Goal: Information Seeking & Learning: Learn about a topic

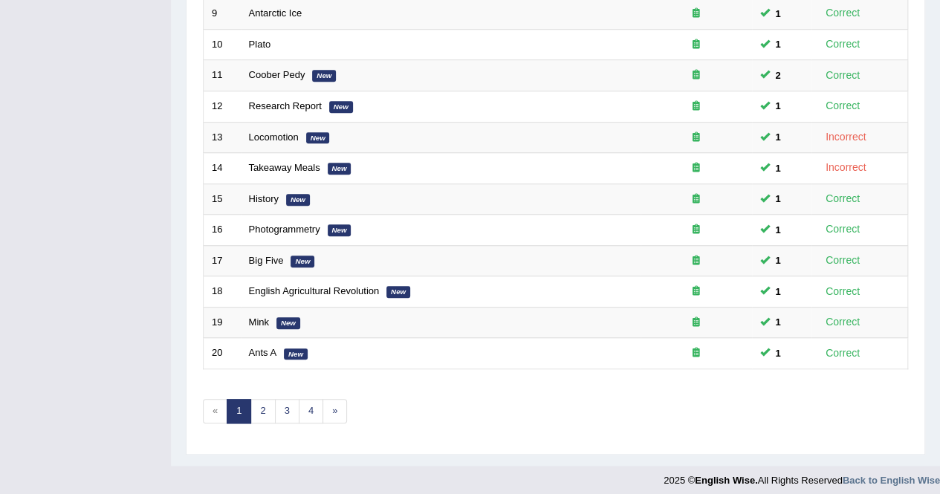
scroll to position [482, 0]
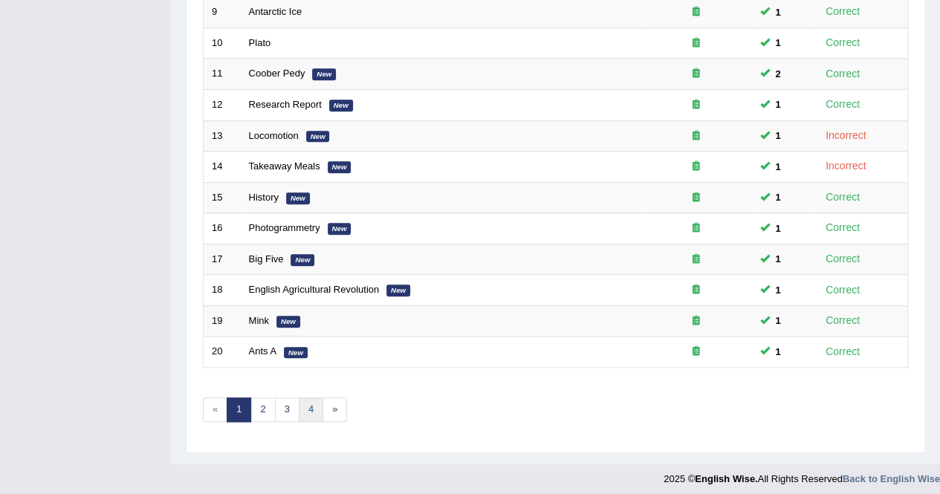
click at [305, 403] on link "4" at bounding box center [311, 410] width 25 height 25
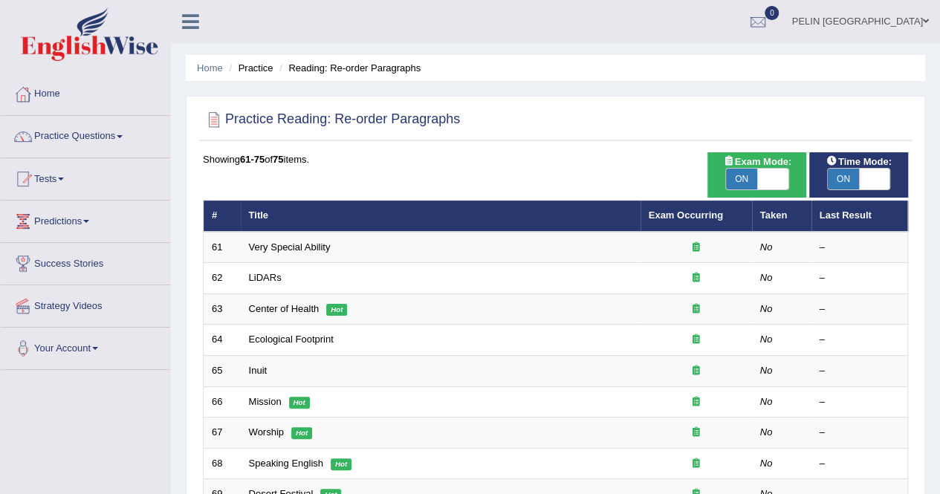
scroll to position [329, 0]
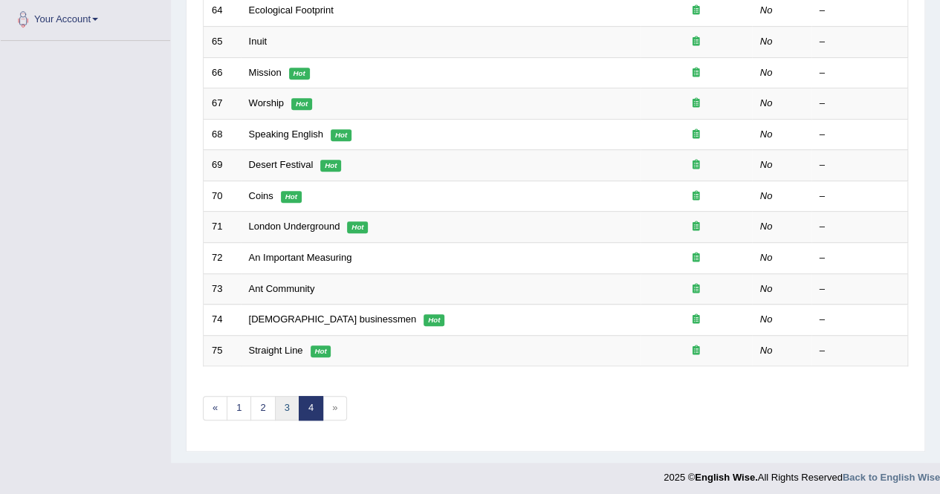
click at [280, 399] on link "3" at bounding box center [287, 408] width 25 height 25
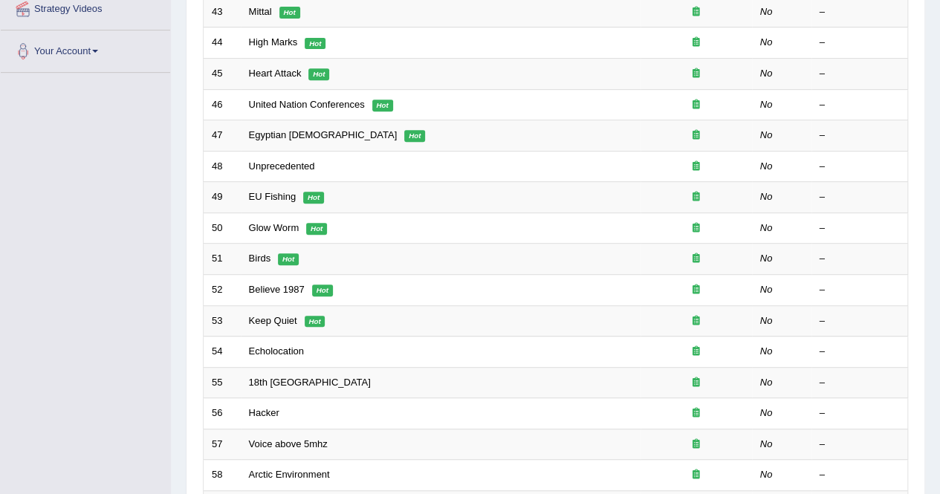
scroll to position [482, 0]
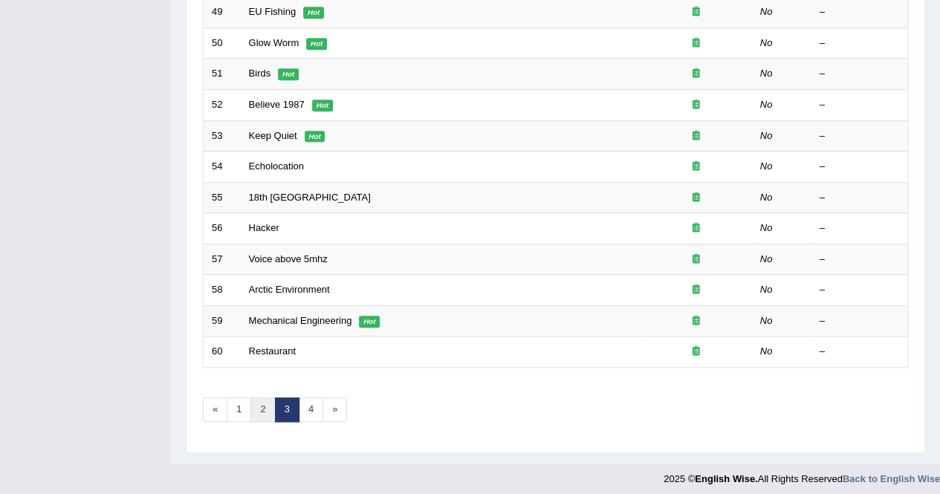
click at [269, 408] on link "2" at bounding box center [262, 410] width 25 height 25
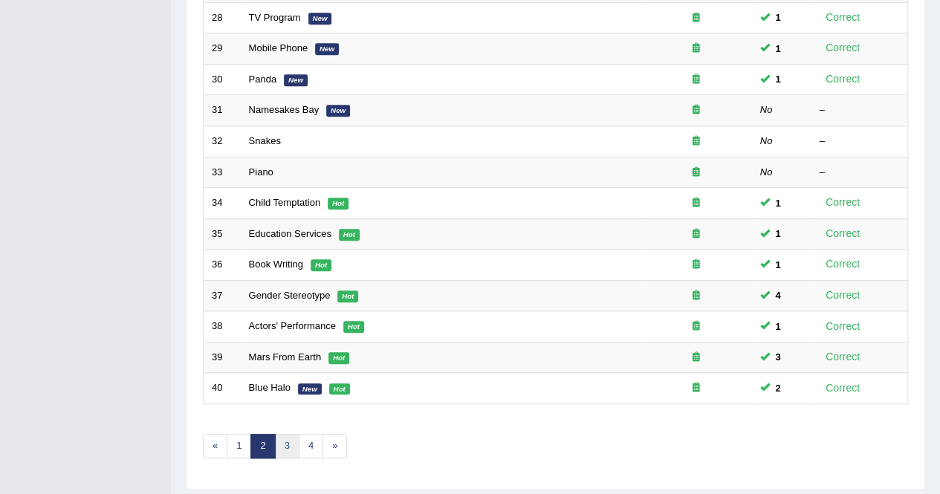
click at [278, 436] on link "3" at bounding box center [287, 446] width 25 height 25
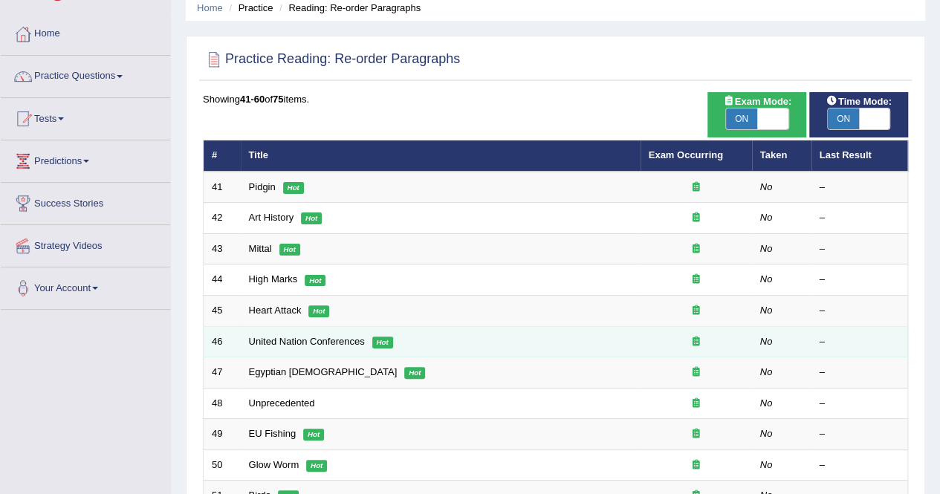
scroll to position [74, 0]
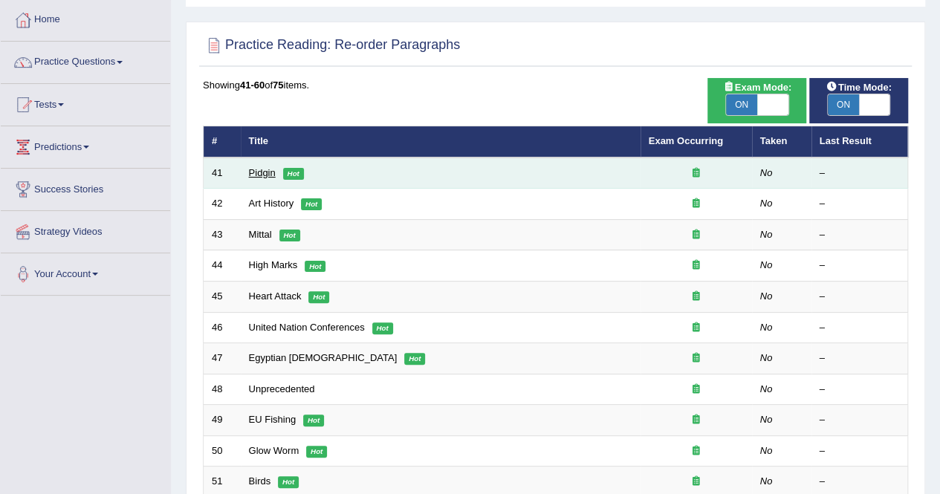
click at [268, 172] on link "Pidgin" at bounding box center [262, 172] width 27 height 11
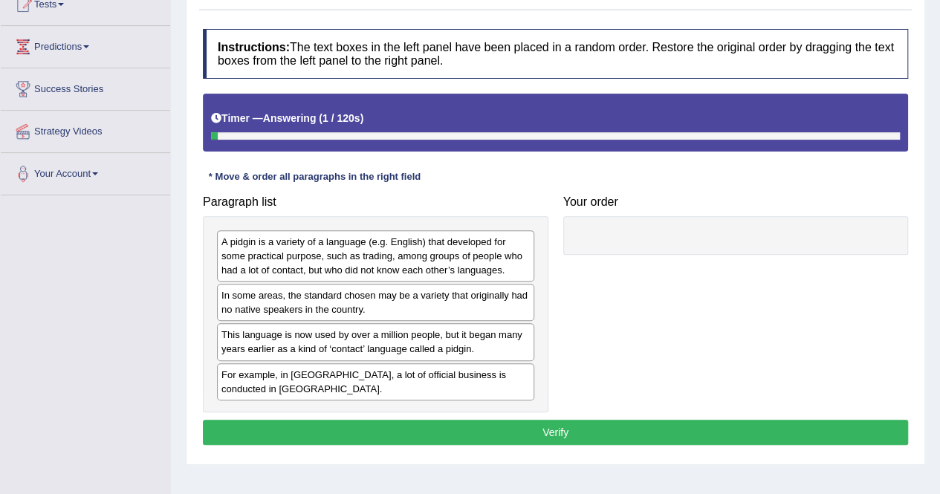
scroll to position [223, 0]
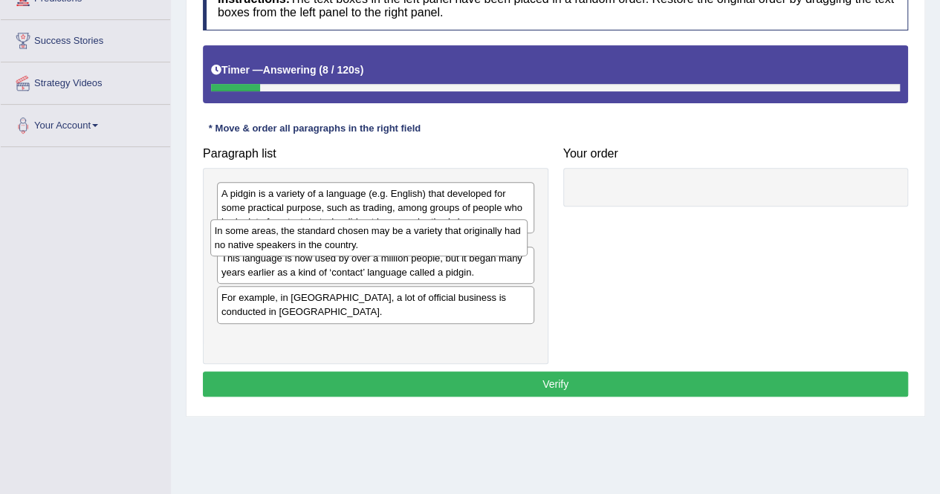
drag, startPoint x: 299, startPoint y: 255, endPoint x: 282, endPoint y: 245, distance: 19.4
click at [282, 245] on div "In some areas, the standard chosen may be a variety that originally had no nati…" at bounding box center [368, 237] width 317 height 37
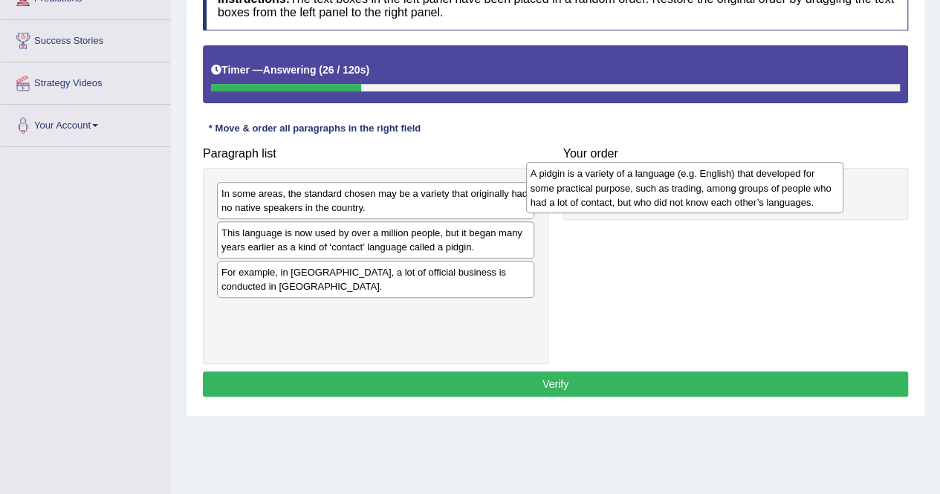
drag, startPoint x: 291, startPoint y: 216, endPoint x: 601, endPoint y: 197, distance: 309.8
click at [601, 197] on div "A pidgin is a variety of a language (e.g. English) that developed for some prac…" at bounding box center [684, 187] width 317 height 51
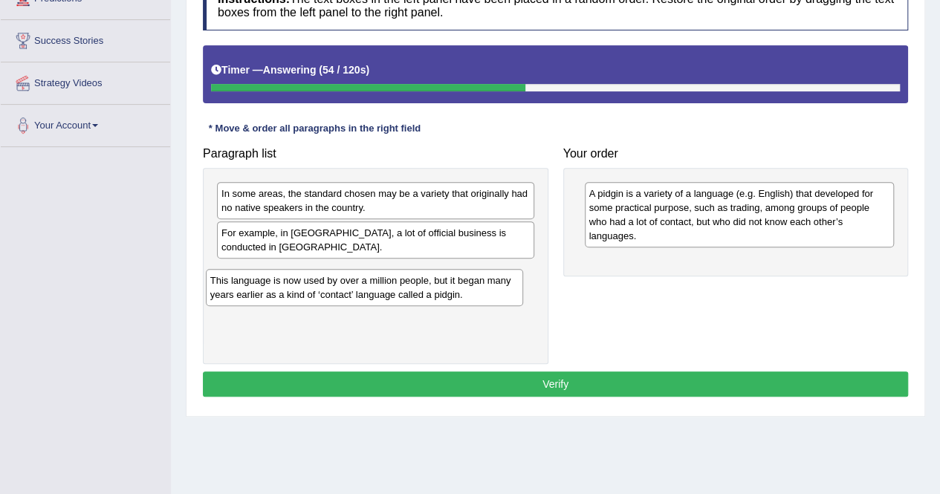
drag, startPoint x: 343, startPoint y: 245, endPoint x: 331, endPoint y: 294, distance: 49.8
click at [331, 294] on div "This language is now used by over a million people, but it began many years ear…" at bounding box center [364, 287] width 317 height 37
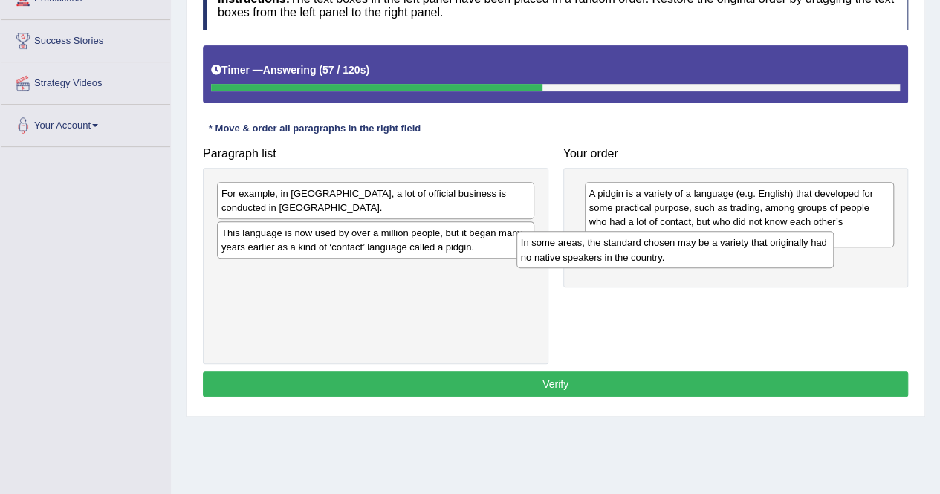
drag, startPoint x: 379, startPoint y: 203, endPoint x: 679, endPoint y: 256, distance: 305.0
click at [679, 256] on div "In some areas, the standard chosen may be a variety that originally had no nati…" at bounding box center [675, 249] width 317 height 37
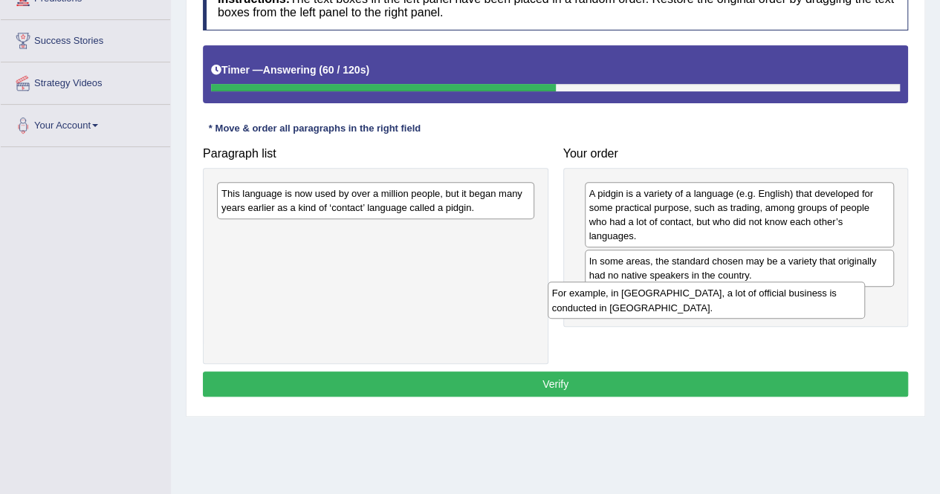
drag, startPoint x: 344, startPoint y: 193, endPoint x: 675, endPoint y: 294, distance: 345.7
click at [675, 294] on div "For example, in Papua New Guinea, a lot of official business is conducted in To…" at bounding box center [706, 300] width 317 height 37
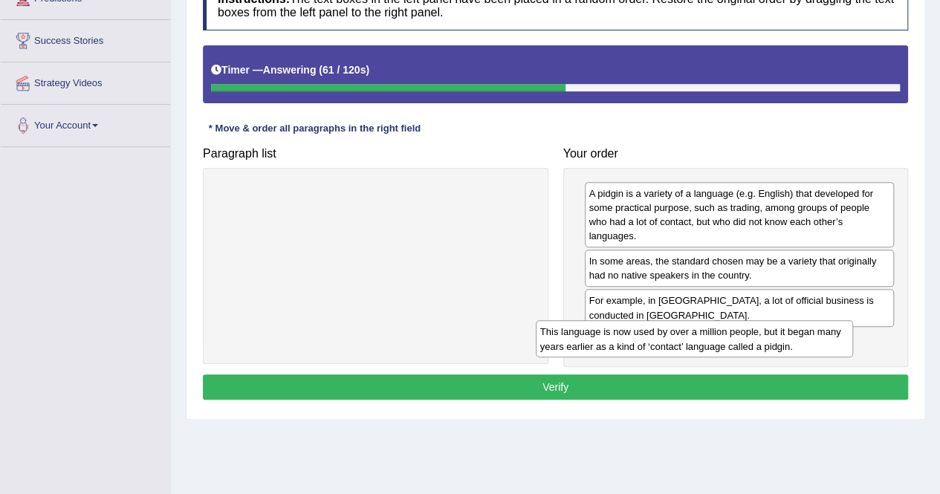
drag, startPoint x: 370, startPoint y: 201, endPoint x: 689, endPoint y: 340, distance: 347.9
click at [689, 340] on div "This language is now used by over a million people, but it began many years ear…" at bounding box center [694, 338] width 317 height 37
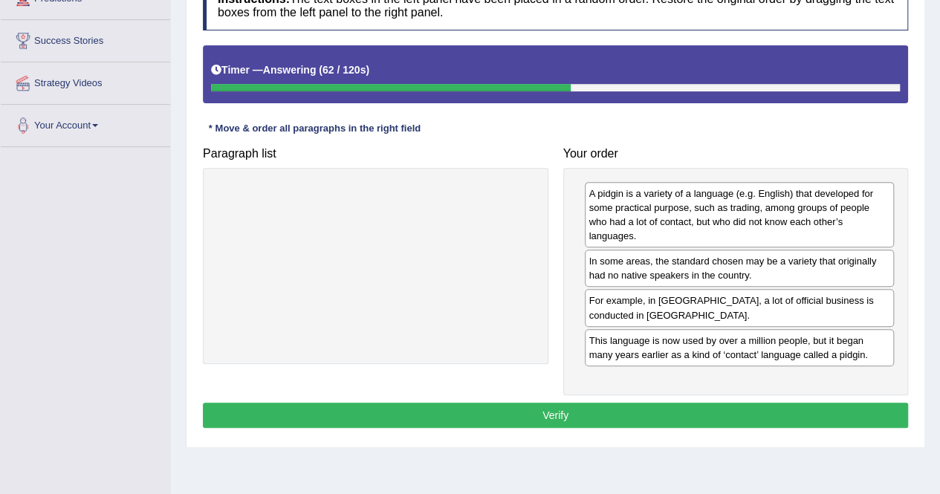
click at [597, 407] on button "Verify" at bounding box center [555, 415] width 705 height 25
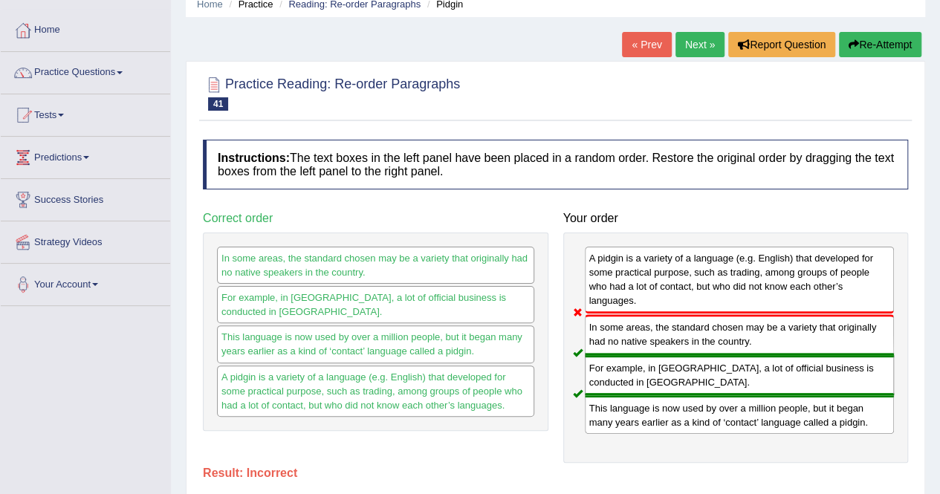
scroll to position [0, 0]
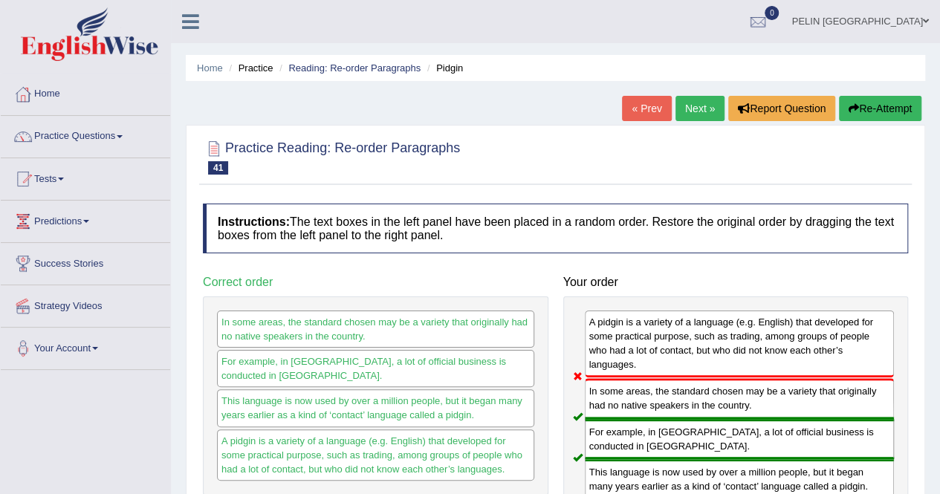
click at [706, 108] on link "Next »" at bounding box center [700, 108] width 49 height 25
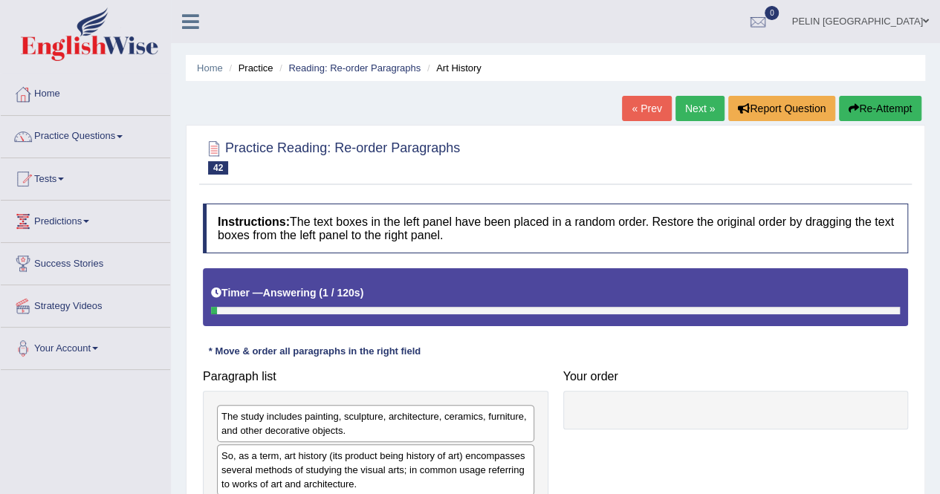
scroll to position [223, 0]
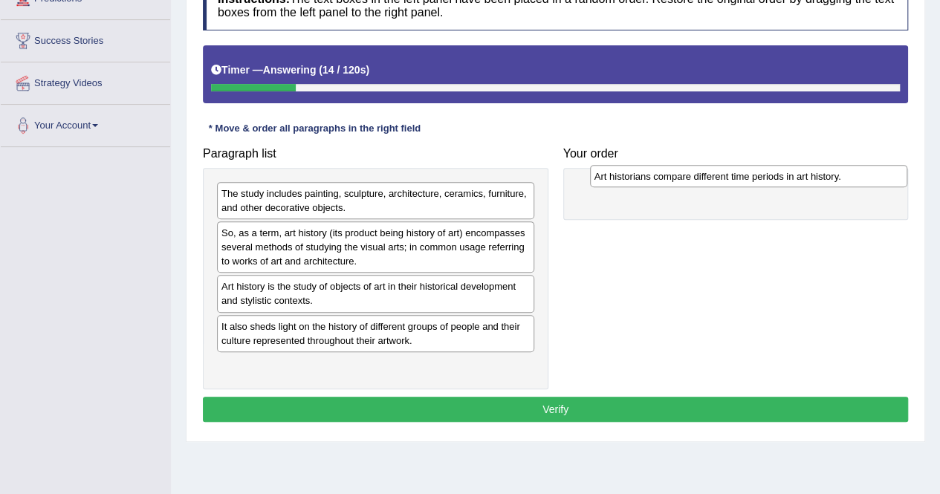
drag, startPoint x: 345, startPoint y: 288, endPoint x: 718, endPoint y: 178, distance: 388.8
click at [718, 178] on div "Art historians compare different time periods in art history." at bounding box center [748, 176] width 317 height 22
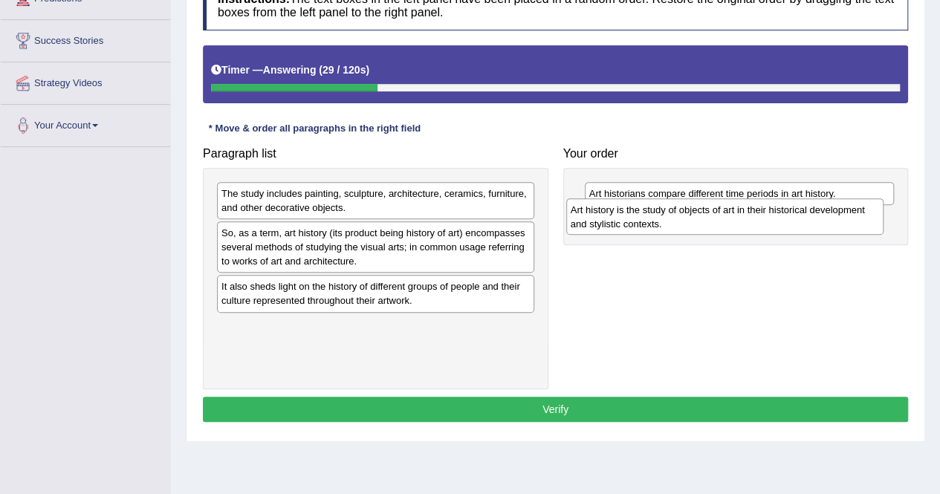
drag, startPoint x: 365, startPoint y: 292, endPoint x: 714, endPoint y: 216, distance: 357.5
click at [714, 216] on div "Art history is the study of objects of art in their historical development and …" at bounding box center [724, 216] width 317 height 37
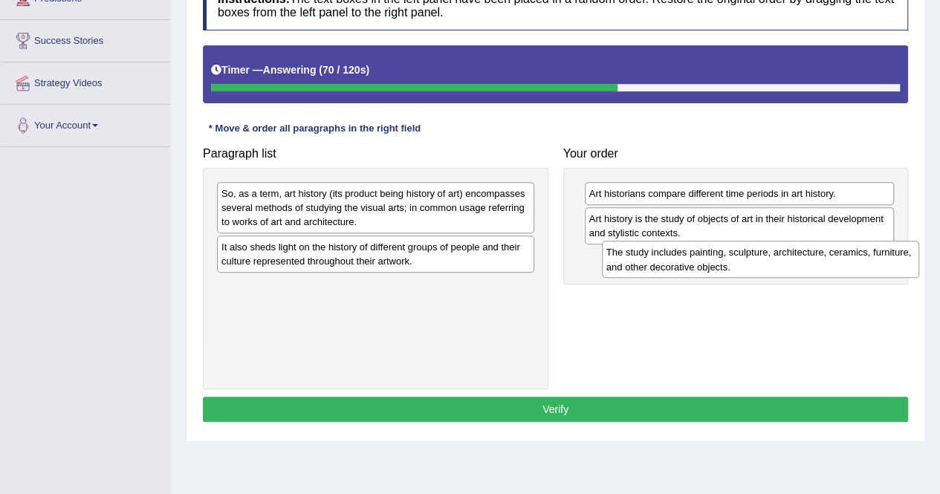
drag, startPoint x: 344, startPoint y: 201, endPoint x: 729, endPoint y: 260, distance: 389.6
click at [729, 260] on div "The study includes painting, sculpture, architecture, ceramics, furniture, and …" at bounding box center [760, 259] width 317 height 37
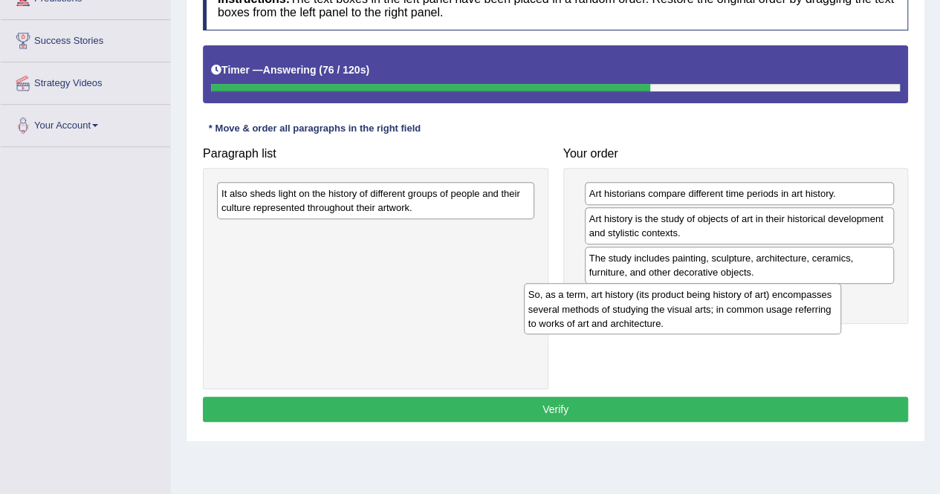
drag, startPoint x: 378, startPoint y: 213, endPoint x: 685, endPoint y: 314, distance: 323.4
click at [685, 314] on div "So, as a term, art history (its product being history of art) encompasses sever…" at bounding box center [682, 308] width 317 height 51
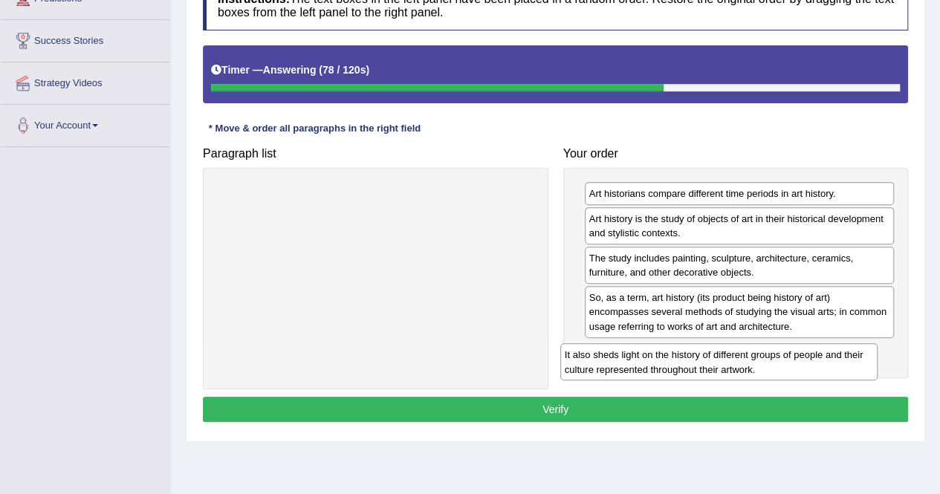
drag, startPoint x: 409, startPoint y: 196, endPoint x: 752, endPoint y: 358, distance: 379.7
click at [752, 358] on div "It also sheds light on the history of different groups of people and their cult…" at bounding box center [718, 361] width 317 height 37
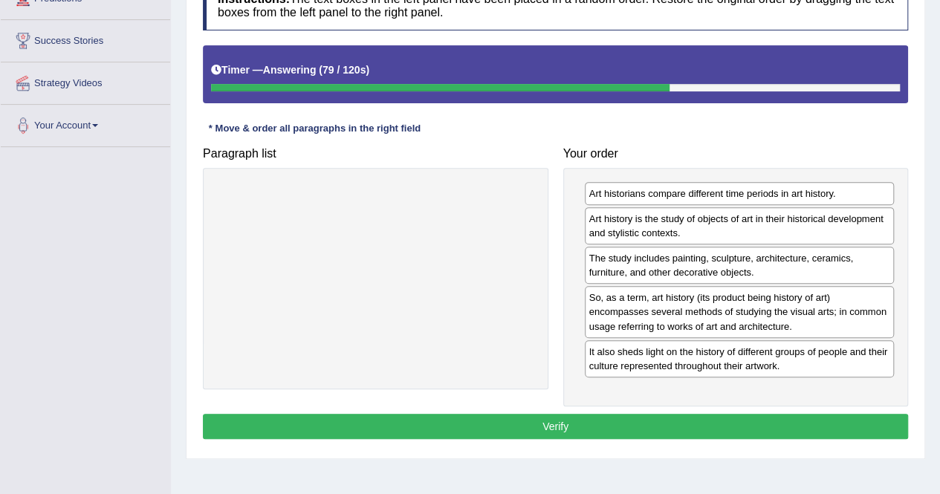
click at [691, 425] on button "Verify" at bounding box center [555, 426] width 705 height 25
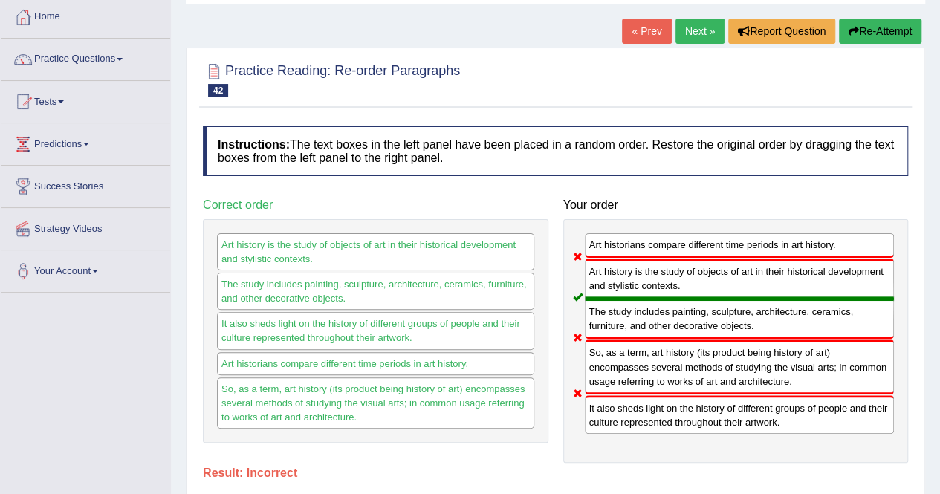
scroll to position [74, 0]
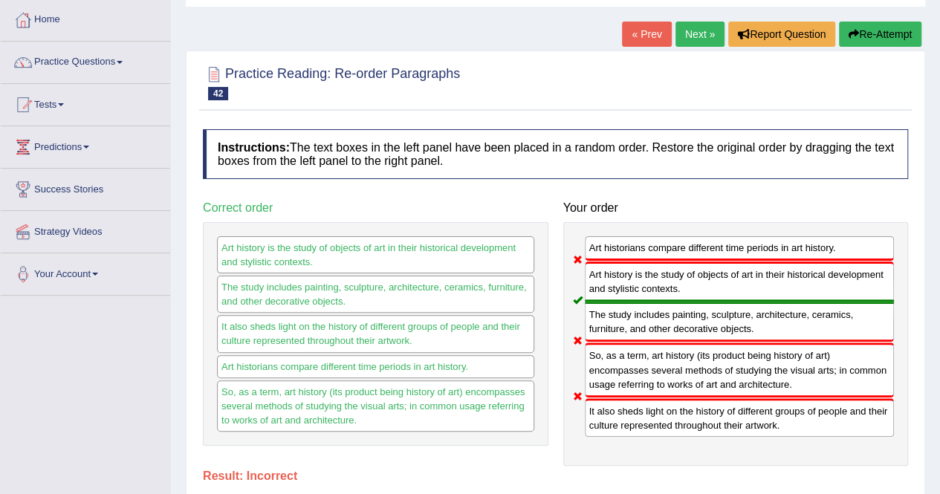
click at [867, 30] on button "Re-Attempt" at bounding box center [880, 34] width 83 height 25
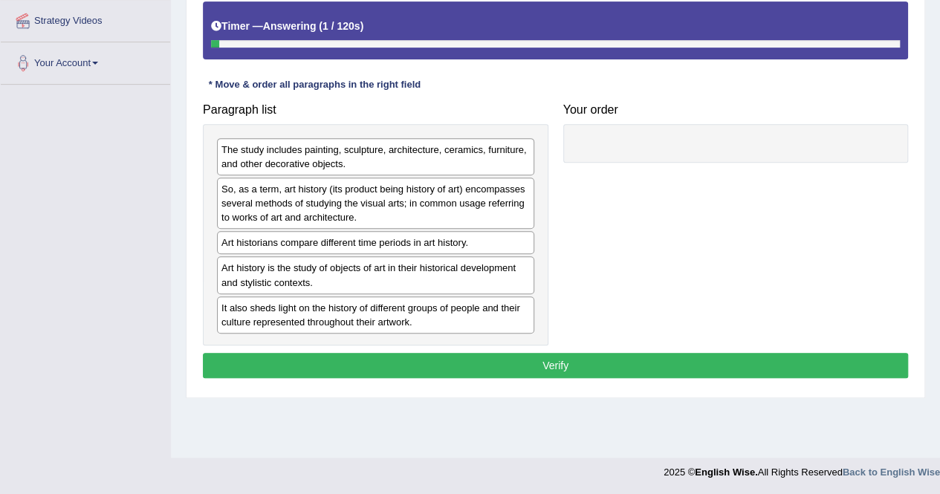
scroll to position [211, 0]
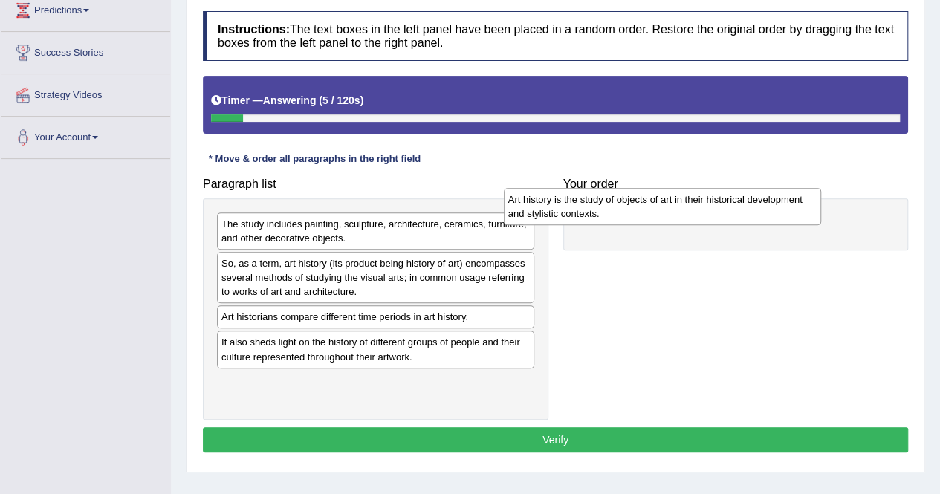
drag, startPoint x: 384, startPoint y: 348, endPoint x: 670, endPoint y: 207, distance: 319.8
click at [670, 207] on div "Art history is the study of objects of art in their historical development and …" at bounding box center [662, 206] width 317 height 37
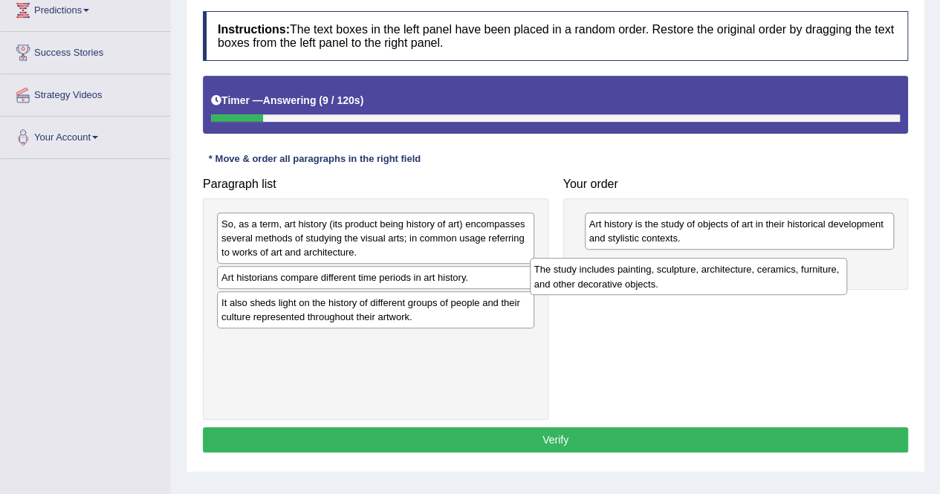
drag, startPoint x: 320, startPoint y: 228, endPoint x: 633, endPoint y: 274, distance: 316.3
click at [633, 274] on div "The study includes painting, sculpture, architecture, ceramics, furniture, and …" at bounding box center [688, 276] width 317 height 37
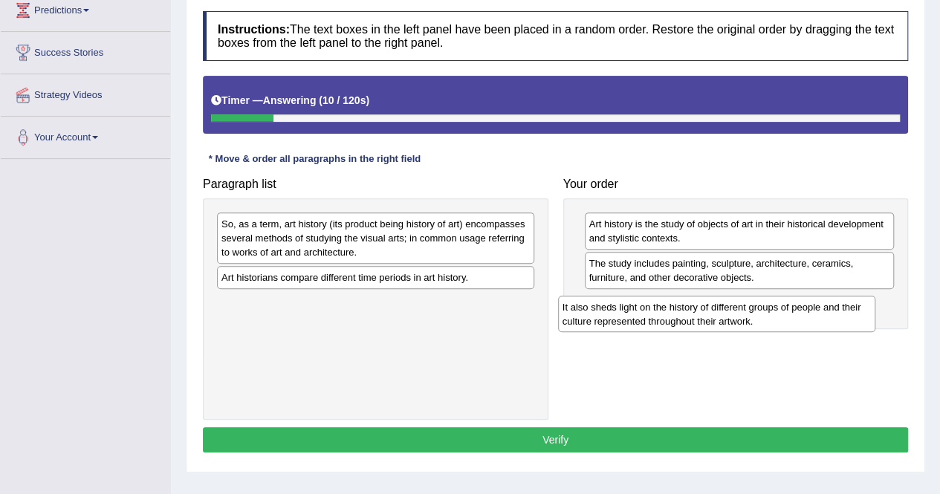
drag, startPoint x: 278, startPoint y: 322, endPoint x: 619, endPoint y: 326, distance: 341.2
click at [619, 326] on div "It also sheds light on the history of different groups of people and their cult…" at bounding box center [716, 314] width 317 height 37
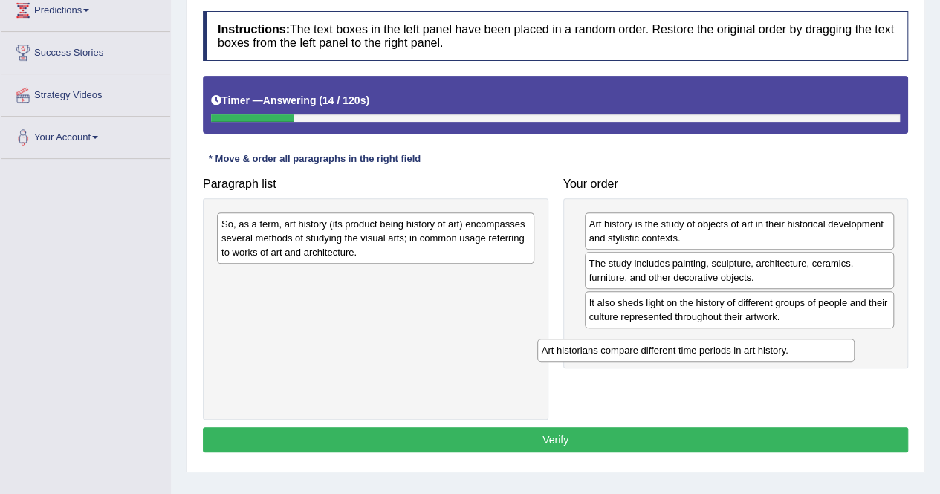
drag, startPoint x: 373, startPoint y: 274, endPoint x: 694, endPoint y: 348, distance: 328.7
click at [694, 348] on div "Art historians compare different time periods in art history." at bounding box center [695, 350] width 317 height 22
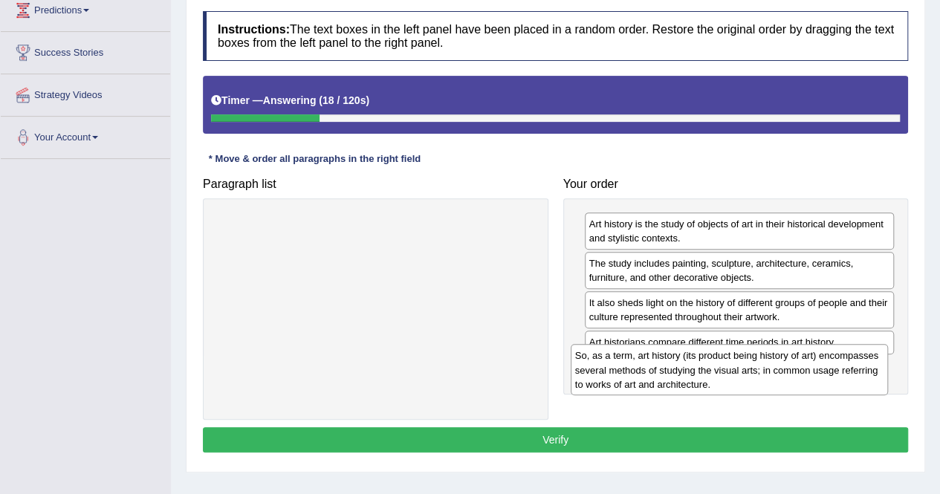
drag, startPoint x: 410, startPoint y: 238, endPoint x: 764, endPoint y: 370, distance: 377.7
click at [764, 370] on div "So, as a term, art history (its product being history of art) encompasses sever…" at bounding box center [729, 369] width 317 height 51
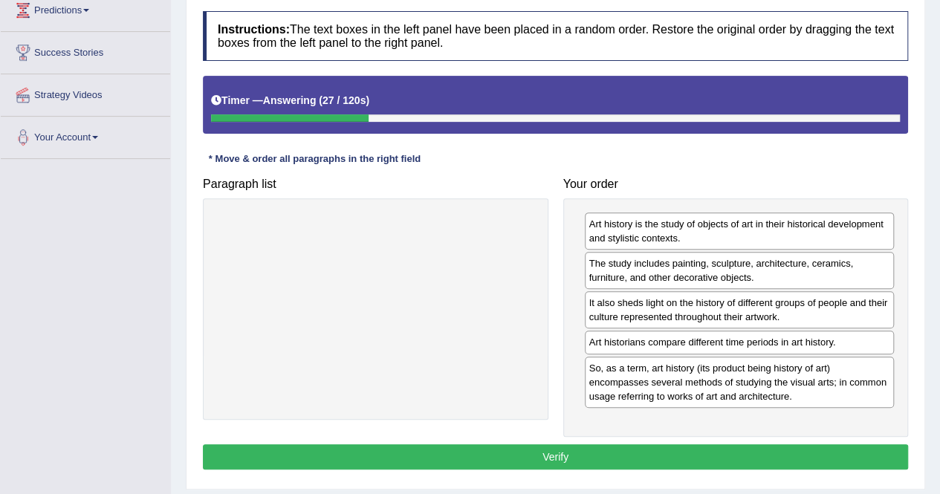
click at [728, 449] on button "Verify" at bounding box center [555, 457] width 705 height 25
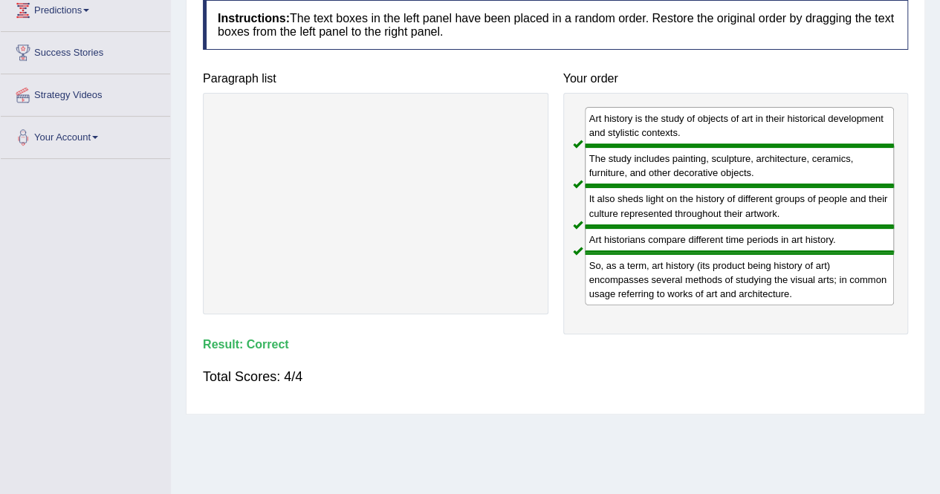
click at [354, 420] on div "Home Practice Reading: Re-order Paragraphs Art History You have already given i…" at bounding box center [555, 160] width 769 height 743
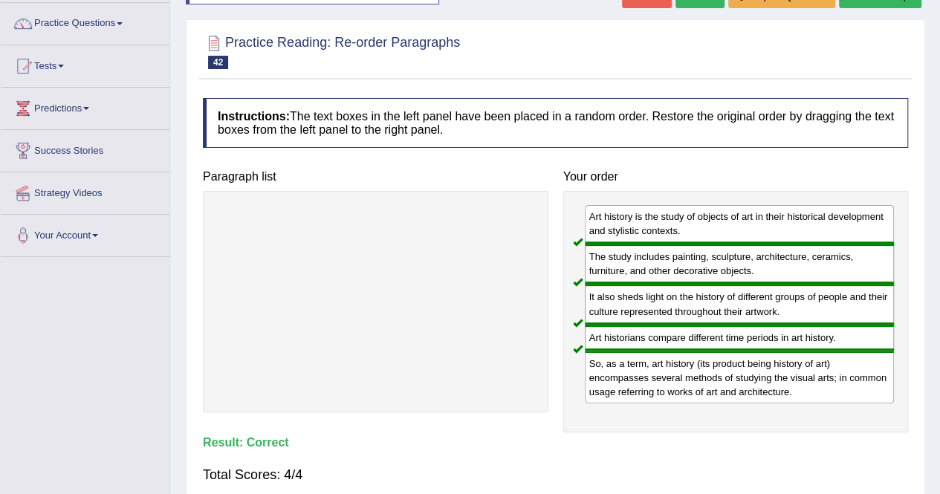
scroll to position [0, 0]
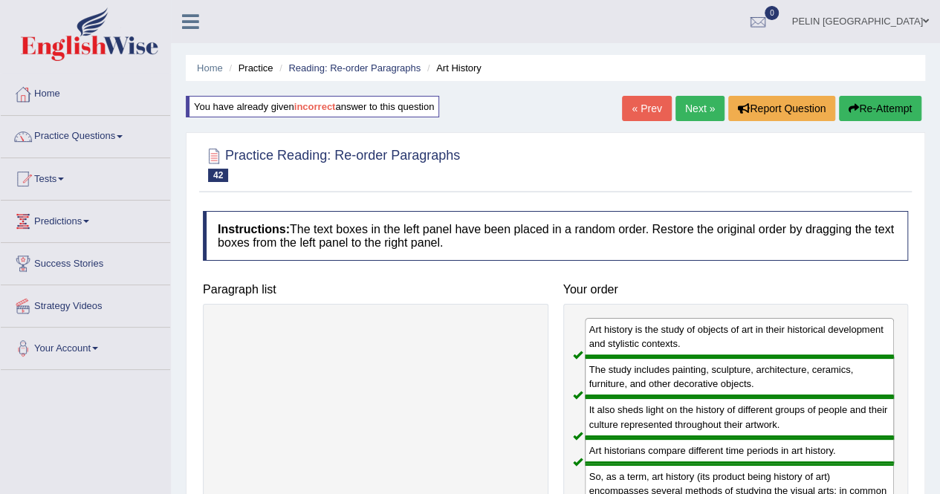
click at [698, 111] on link "Next »" at bounding box center [700, 108] width 49 height 25
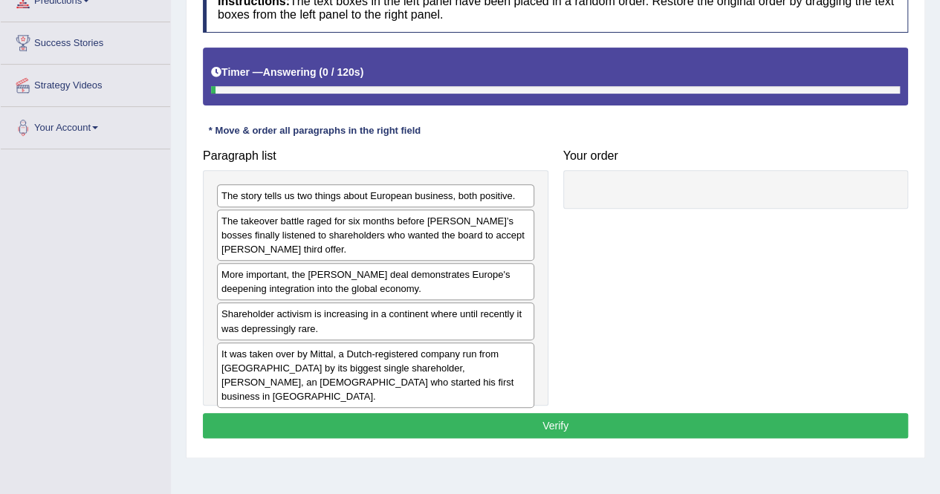
scroll to position [223, 0]
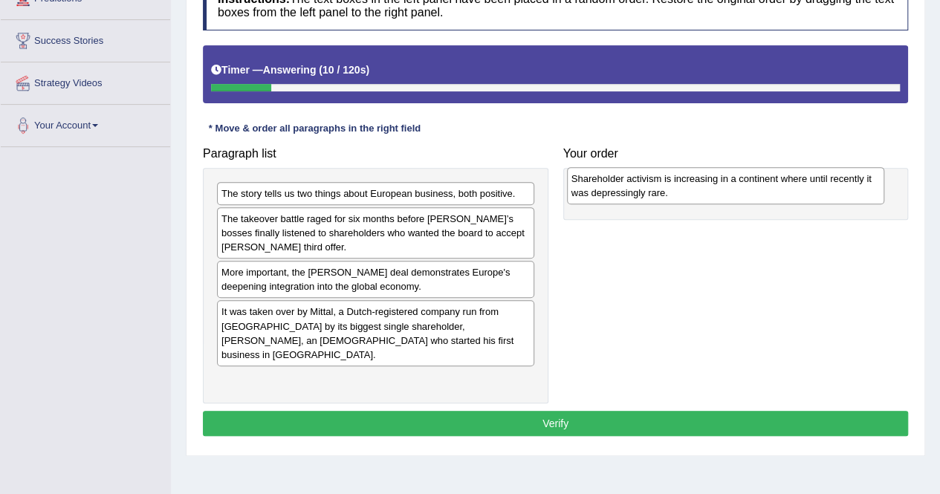
drag, startPoint x: 293, startPoint y: 324, endPoint x: 643, endPoint y: 193, distance: 374.0
click at [643, 193] on div "Shareholder activism is increasing in a continent where until recently it was d…" at bounding box center [725, 185] width 317 height 37
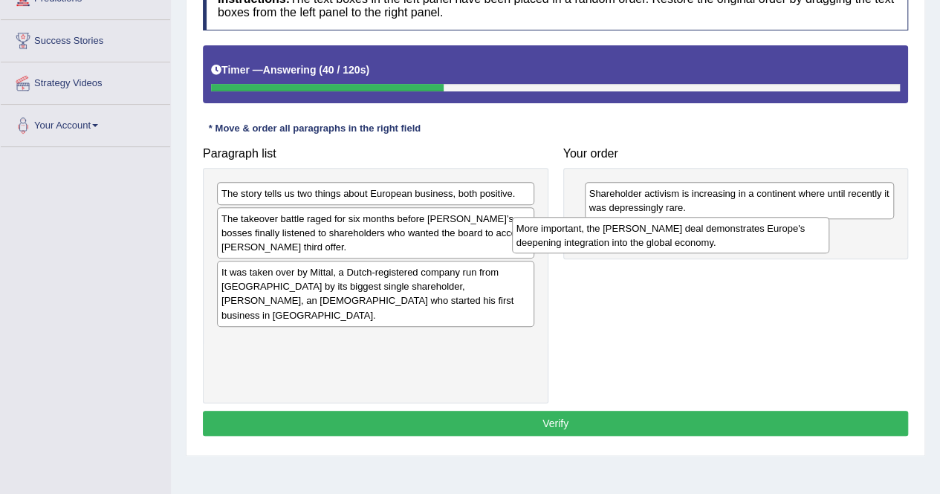
drag, startPoint x: 425, startPoint y: 285, endPoint x: 720, endPoint y: 242, distance: 298.2
click at [720, 242] on div "More important, the Arcelor Mittal deal demonstrates Europe's deepening integra…" at bounding box center [670, 235] width 317 height 37
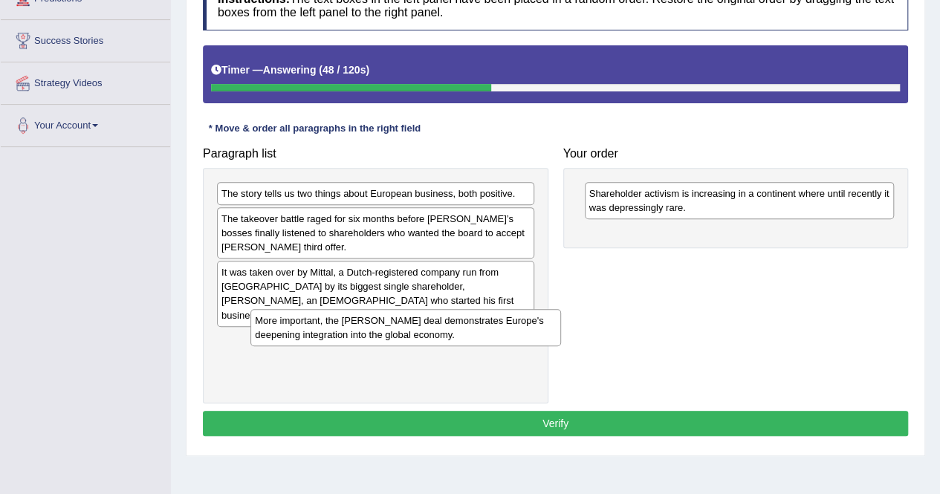
drag, startPoint x: 713, startPoint y: 248, endPoint x: 379, endPoint y: 337, distance: 345.3
click at [379, 337] on div "More important, the Arcelor Mittal deal demonstrates Europe's deepening integra…" at bounding box center [405, 327] width 310 height 37
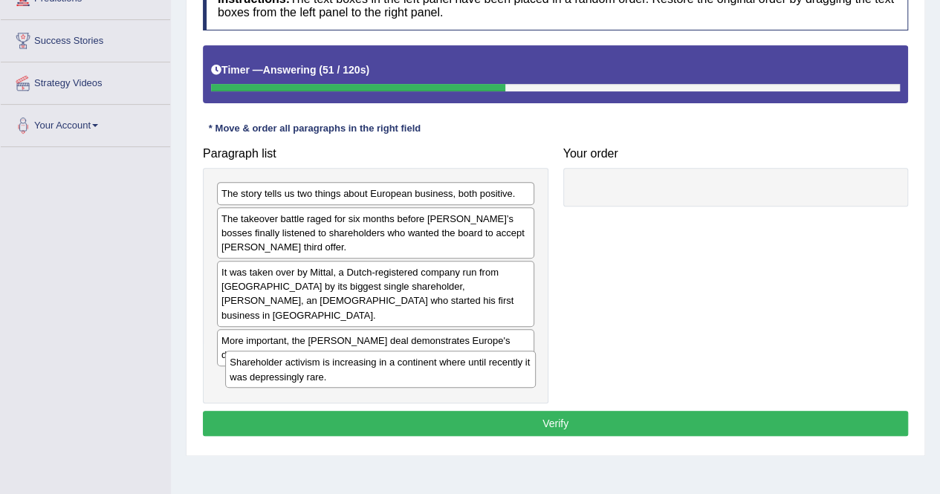
drag, startPoint x: 722, startPoint y: 195, endPoint x: 363, endPoint y: 365, distance: 397.0
click at [363, 365] on div "Shareholder activism is increasing in a continent where until recently it was d…" at bounding box center [380, 369] width 310 height 37
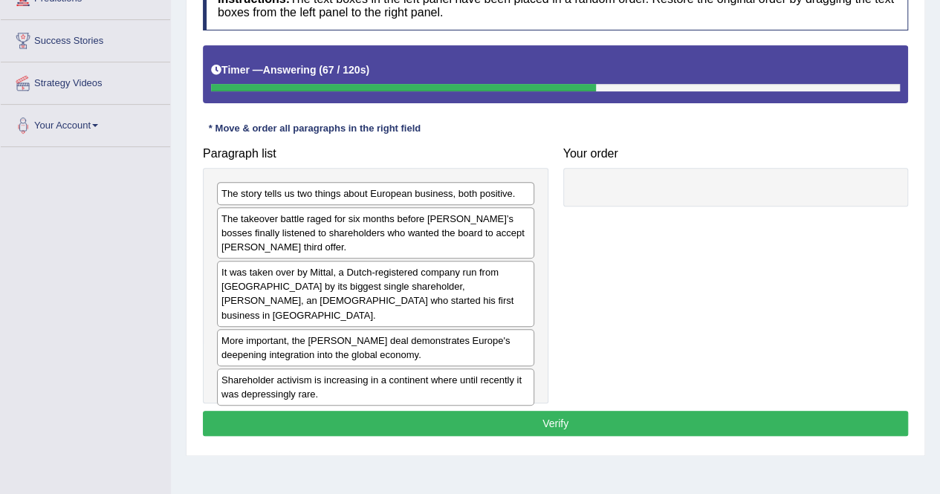
click at [650, 418] on button "Verify" at bounding box center [555, 423] width 705 height 25
drag, startPoint x: 646, startPoint y: 88, endPoint x: 736, endPoint y: 83, distance: 90.1
click at [736, 84] on div at bounding box center [555, 87] width 689 height 7
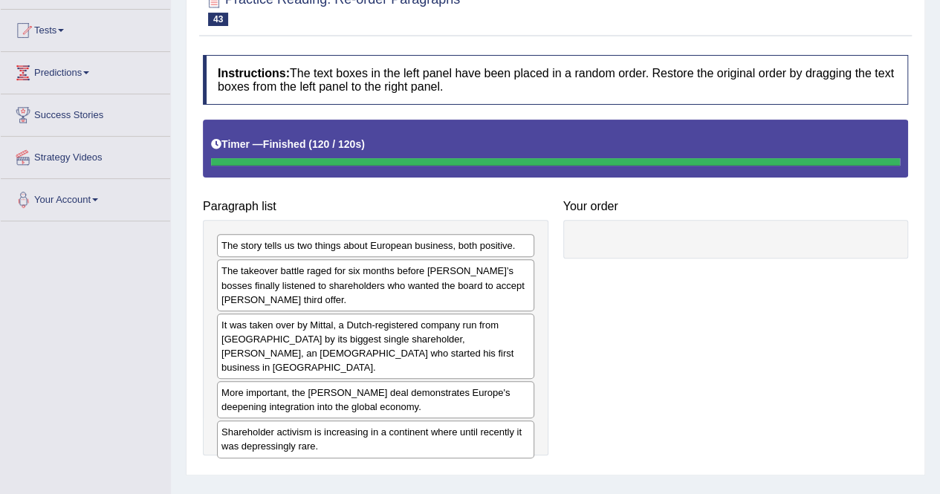
click at [756, 316] on div "Paragraph list The story tells us two things about European business, both posi…" at bounding box center [555, 288] width 720 height 336
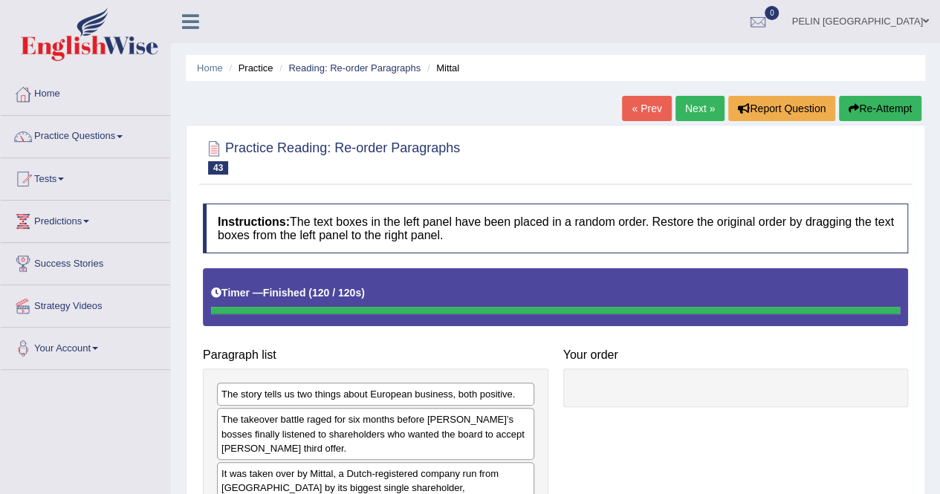
scroll to position [223, 0]
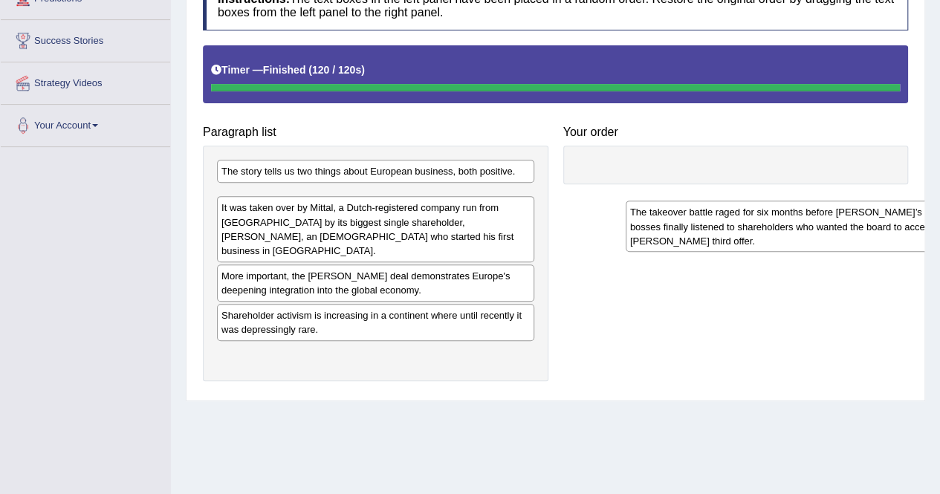
drag, startPoint x: 326, startPoint y: 216, endPoint x: 725, endPoint y: 233, distance: 399.5
click at [725, 233] on div "The takeover battle raged for six months before Arcelor’s bosses finally listen…" at bounding box center [784, 226] width 317 height 51
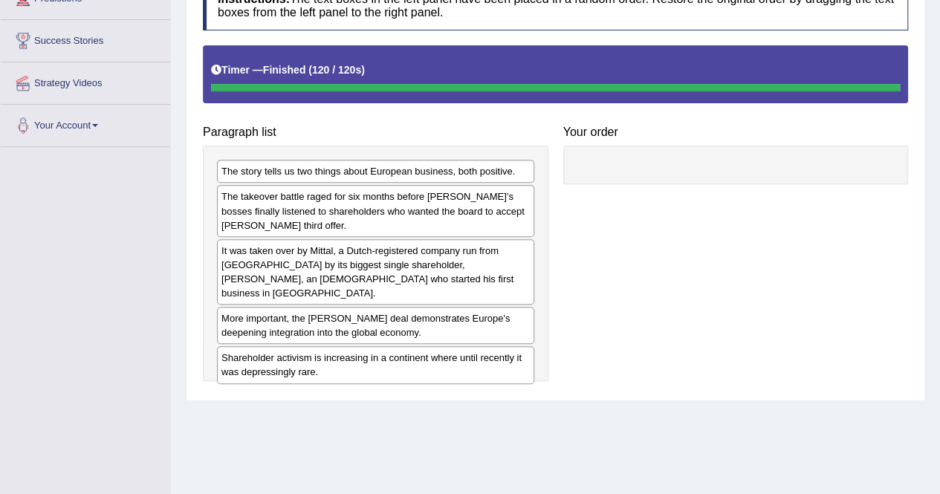
click at [669, 165] on div at bounding box center [736, 165] width 346 height 39
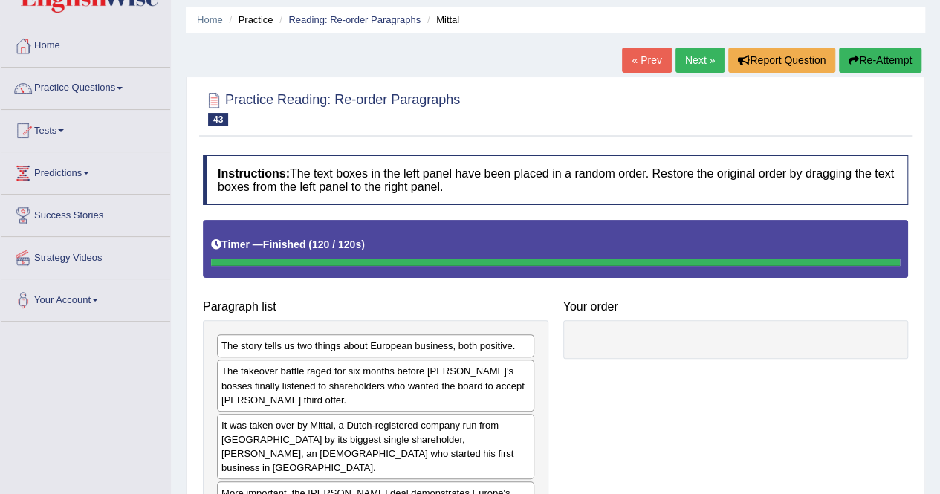
scroll to position [0, 0]
